Goal: Navigation & Orientation: Go to known website

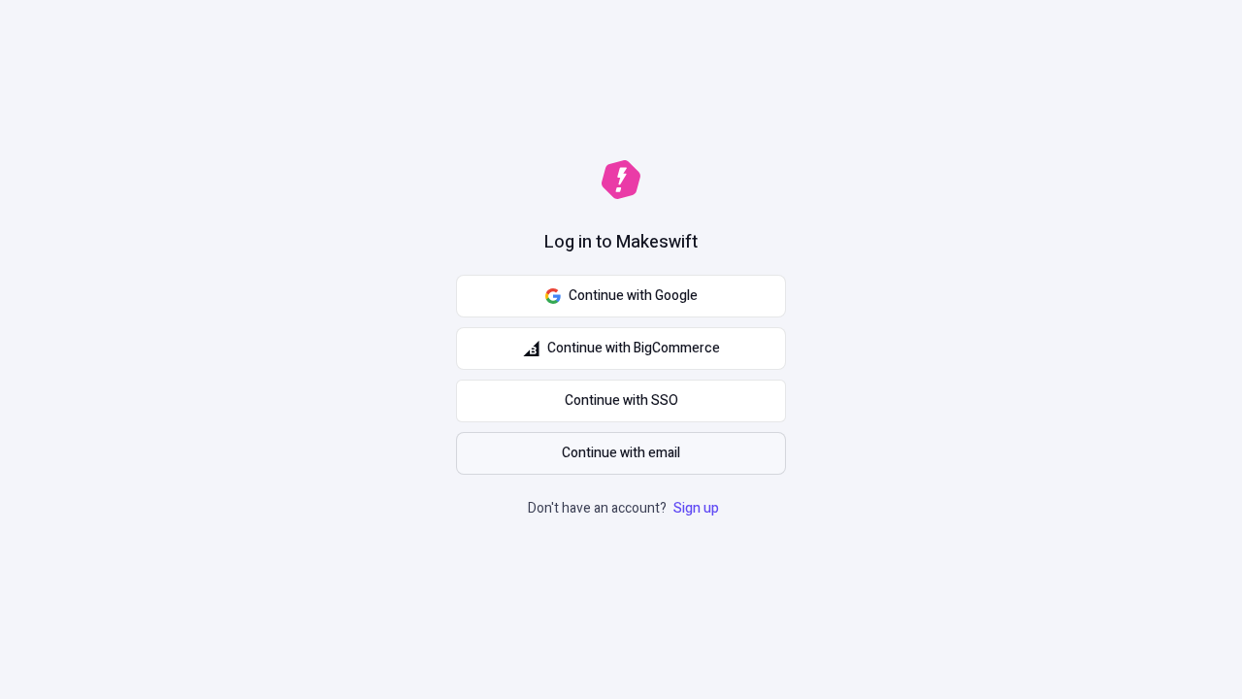
click at [621, 453] on span "Continue with email" at bounding box center [621, 453] width 118 height 21
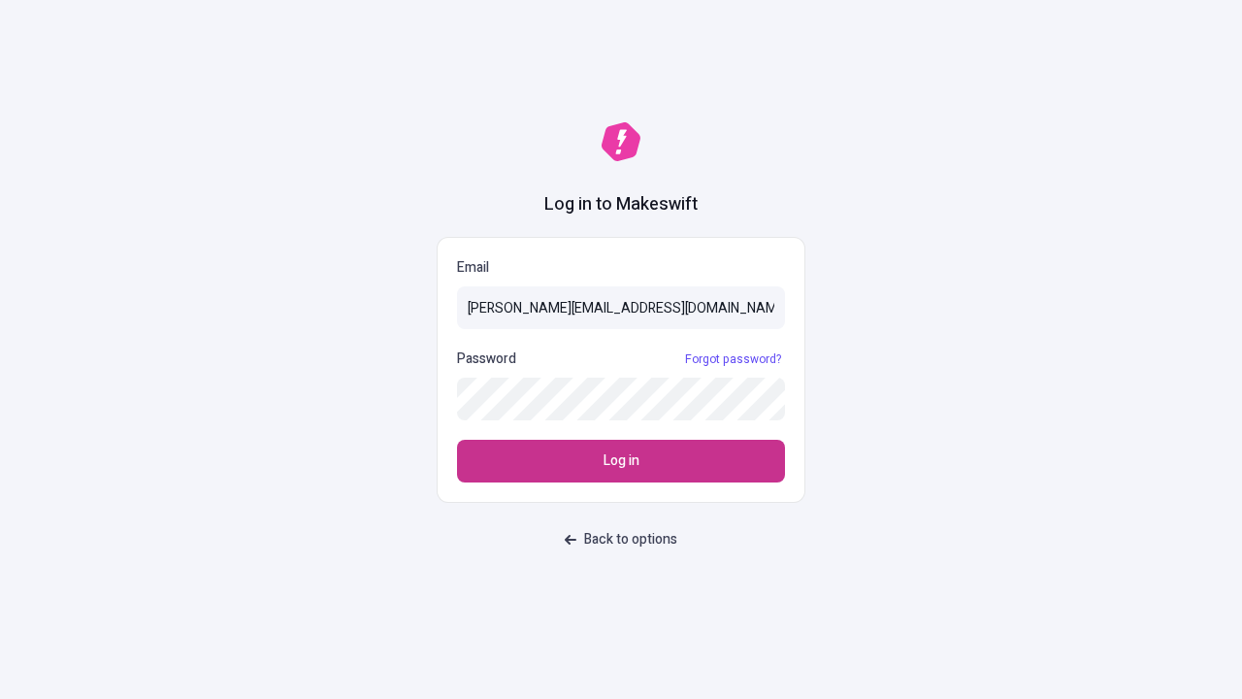
click at [621, 461] on span "Log in" at bounding box center [622, 460] width 36 height 21
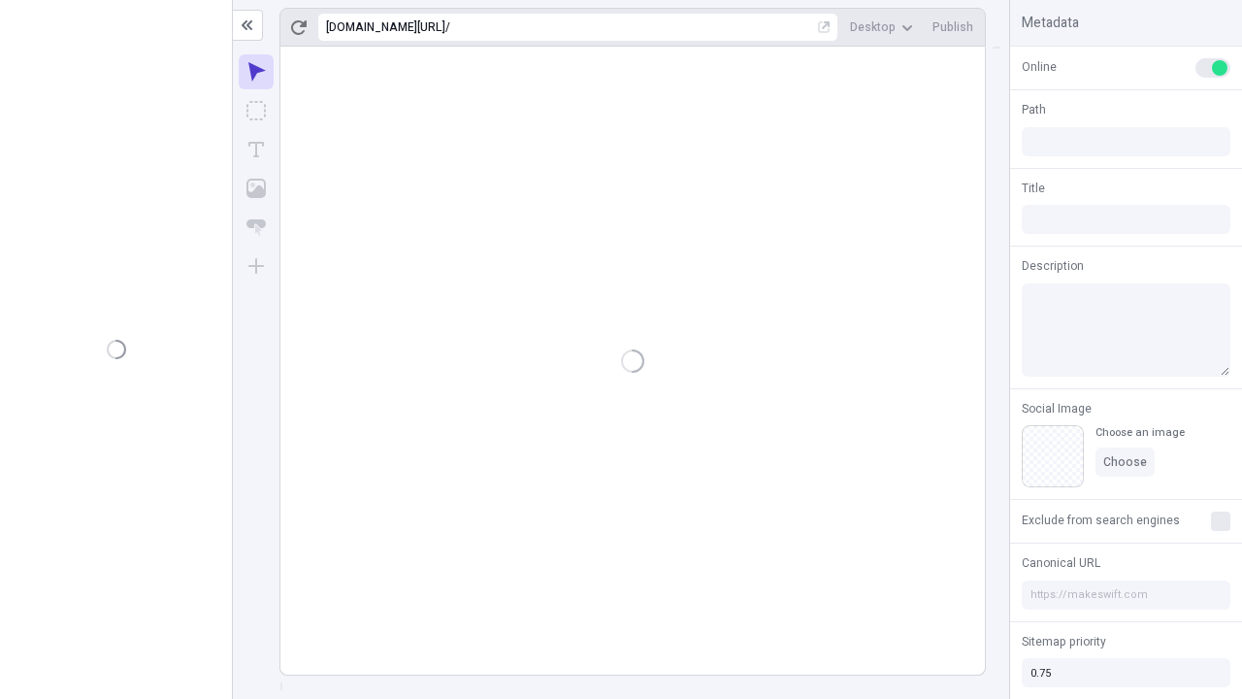
type input "/deep-link-acidus"
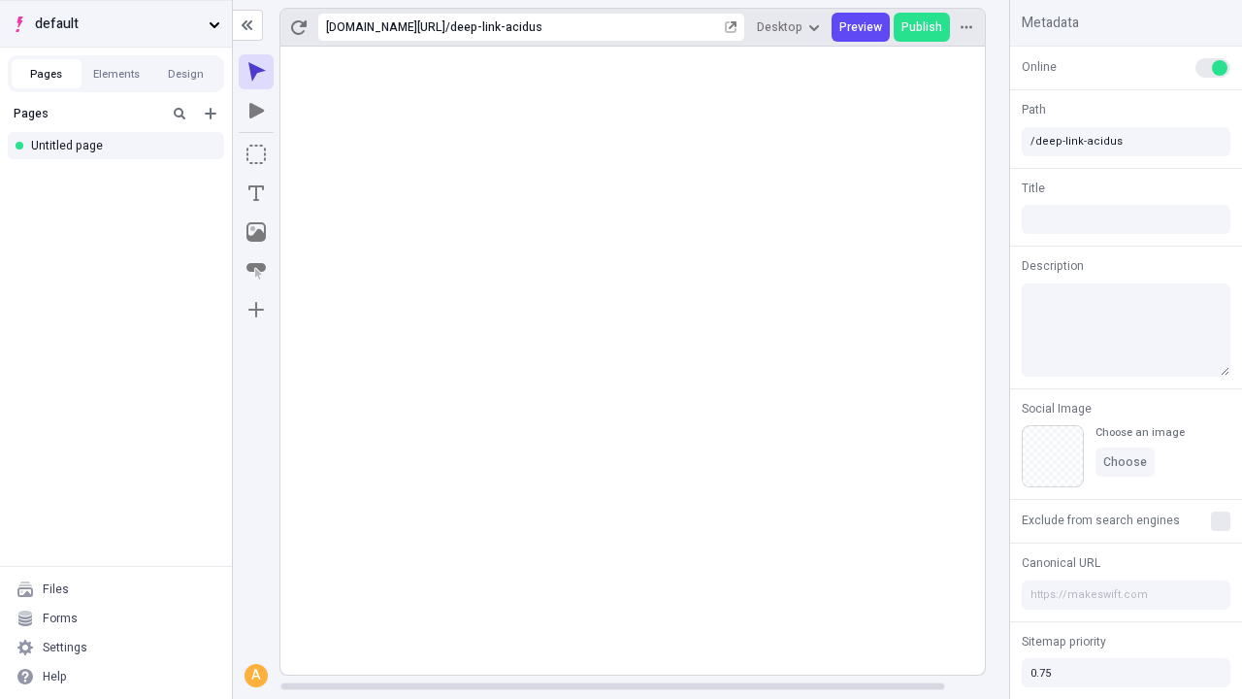
click at [115, 23] on span "default" at bounding box center [118, 24] width 166 height 21
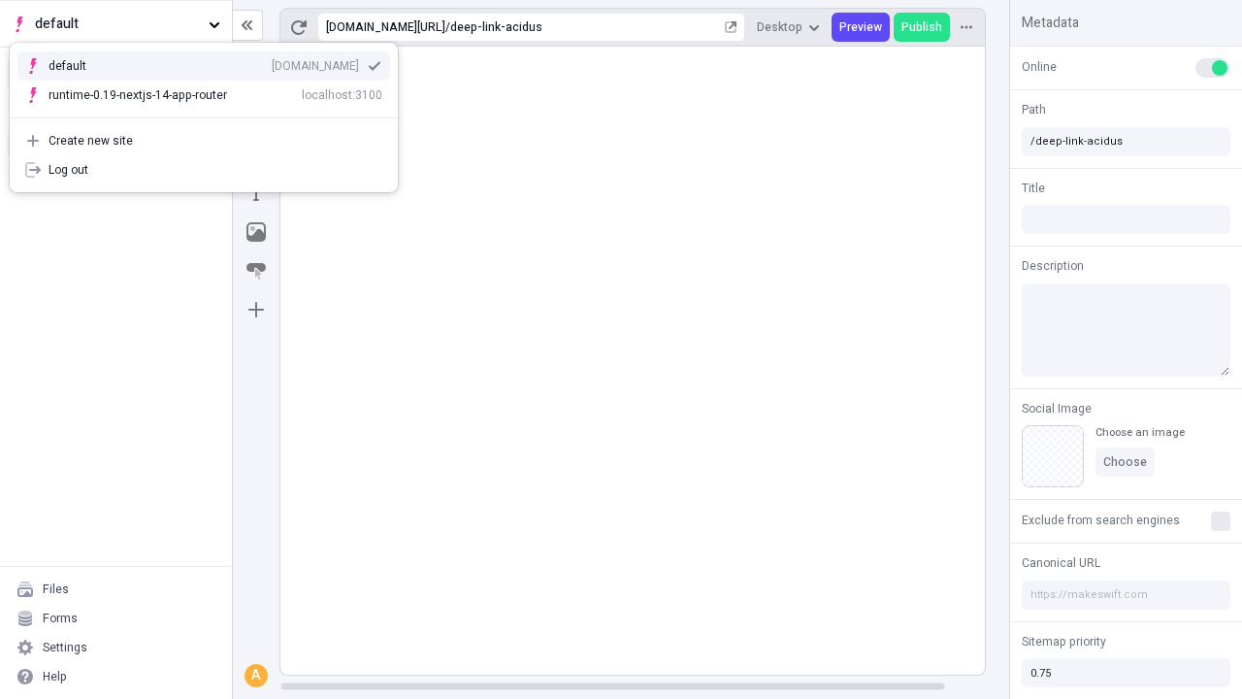
click at [272, 62] on div "qee9k4dy7d.staging.makeswift.site" at bounding box center [315, 66] width 87 height 16
click at [211, 114] on icon "Add new" at bounding box center [211, 114] width 12 height 12
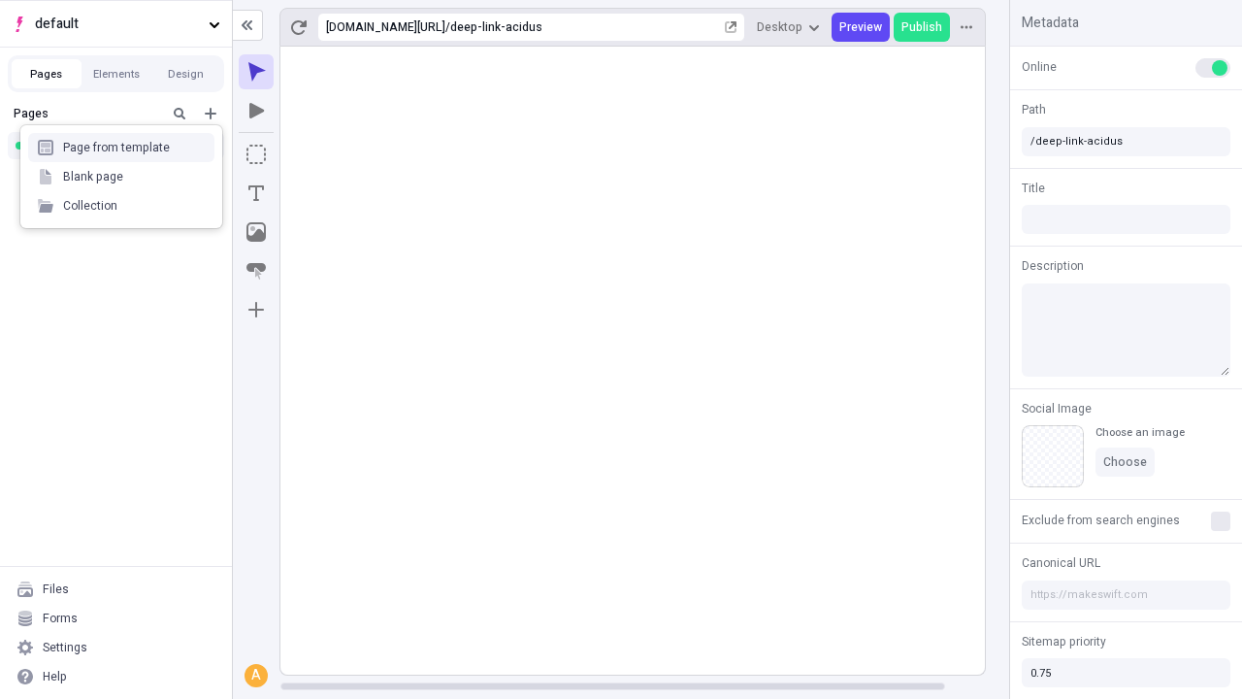
click at [121, 177] on div "Blank page" at bounding box center [121, 176] width 186 height 29
type input "/deep-link-ea"
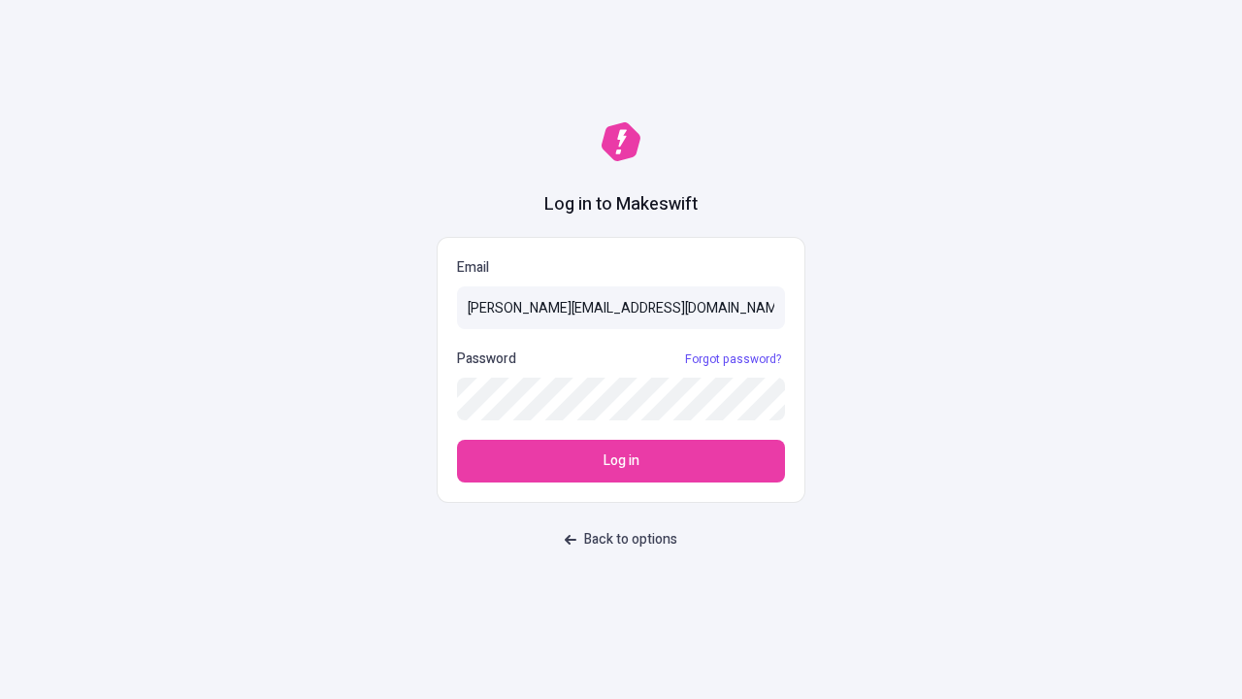
type input "[PERSON_NAME][EMAIL_ADDRESS][DOMAIN_NAME]"
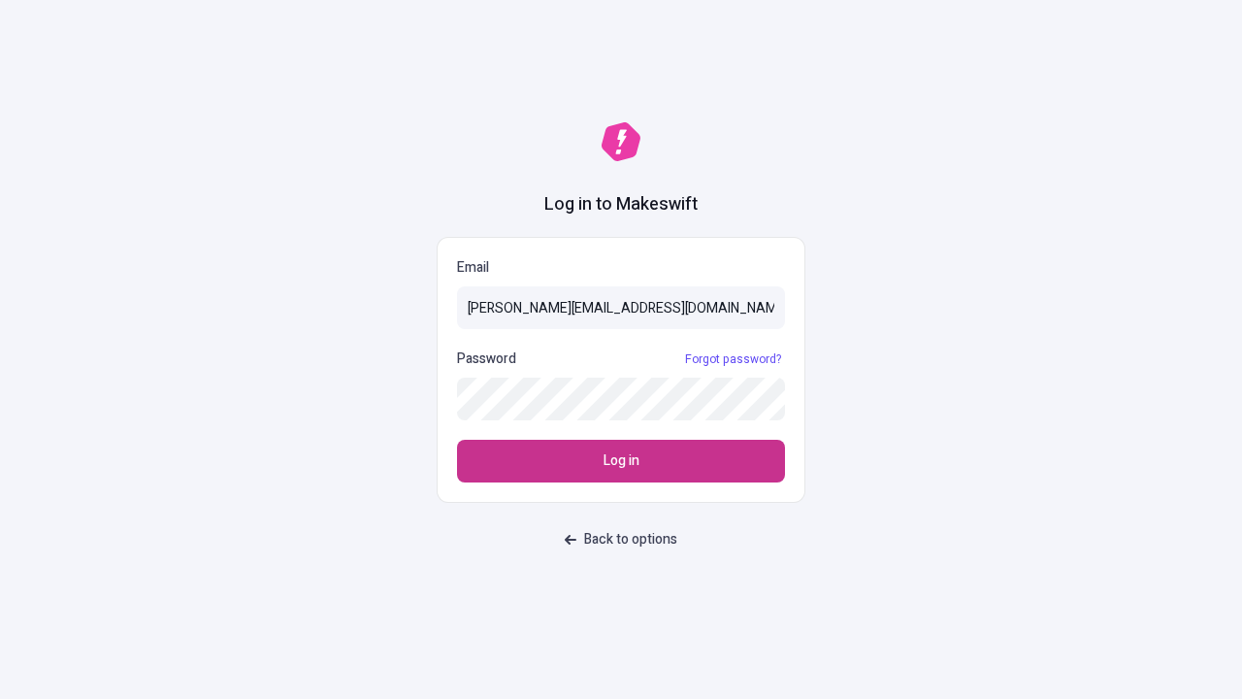
click at [621, 461] on span "Log in" at bounding box center [622, 460] width 36 height 21
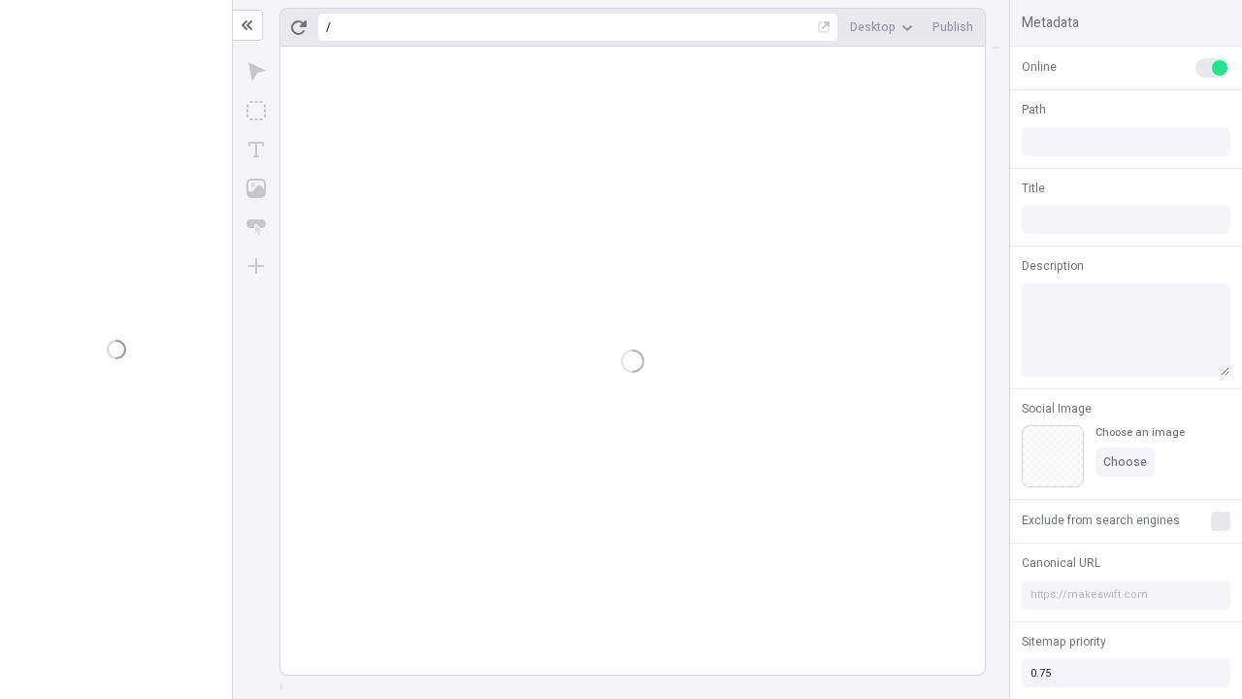
type input "/deep-link-ea"
